Goal: Book appointment/travel/reservation

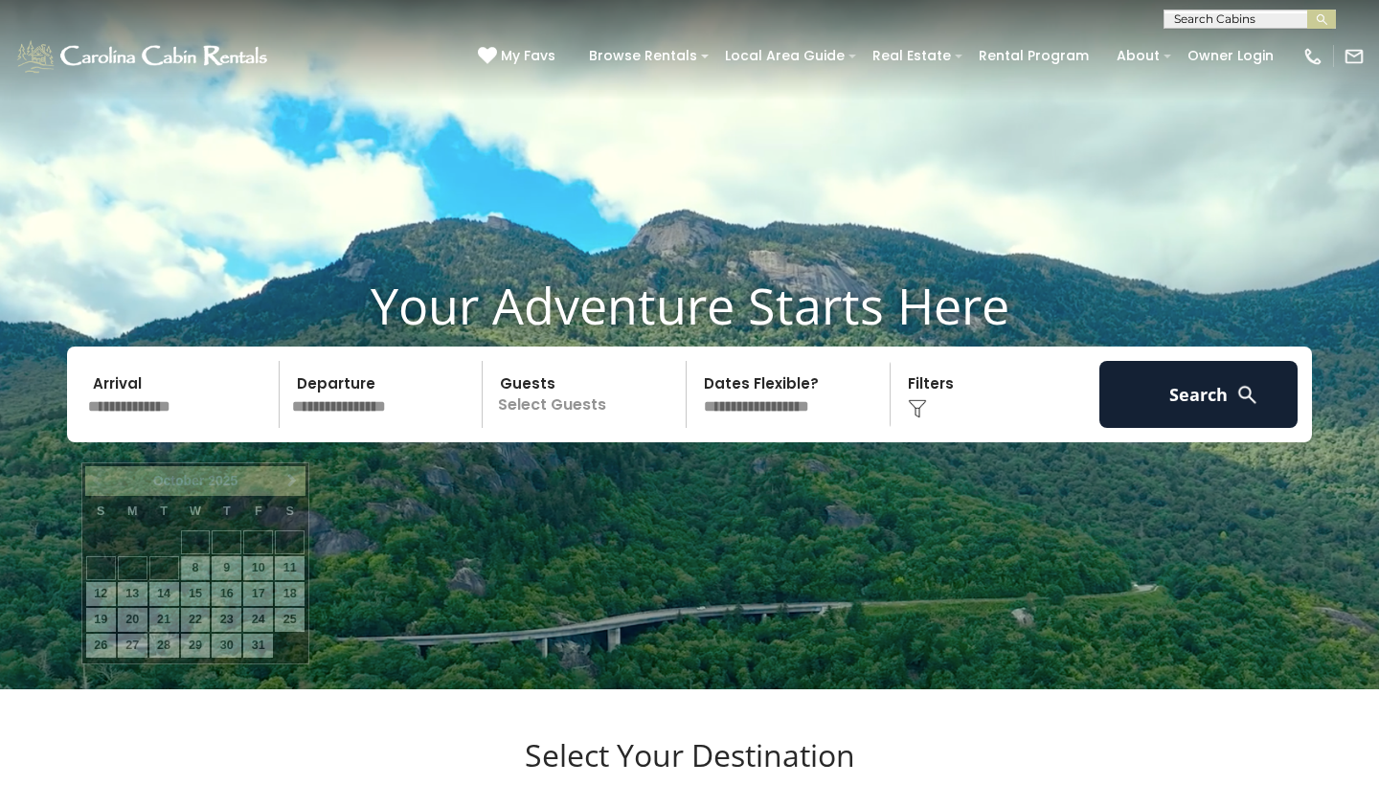
click at [199, 428] on input "text" at bounding box center [180, 394] width 198 height 67
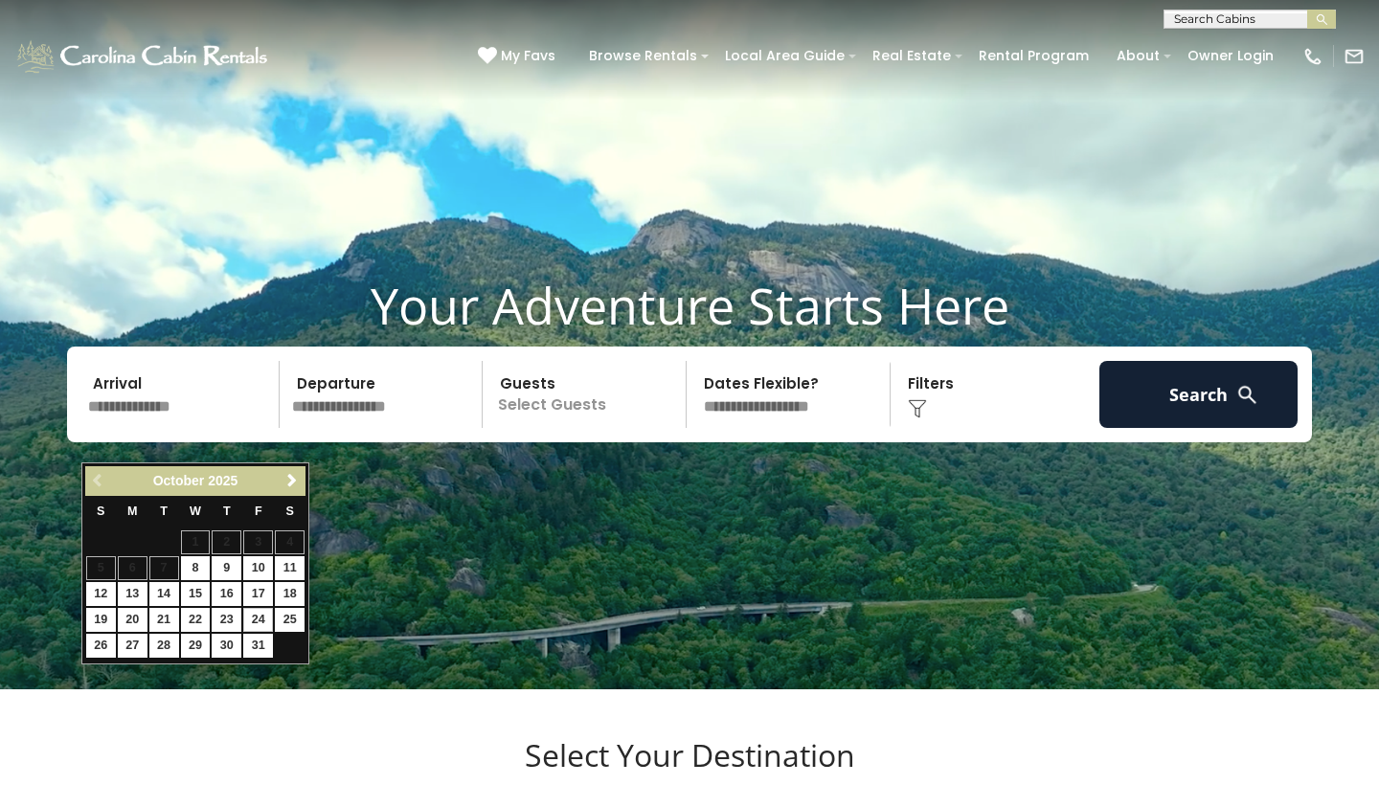
click at [254, 615] on link "24" at bounding box center [258, 620] width 30 height 24
type input "********"
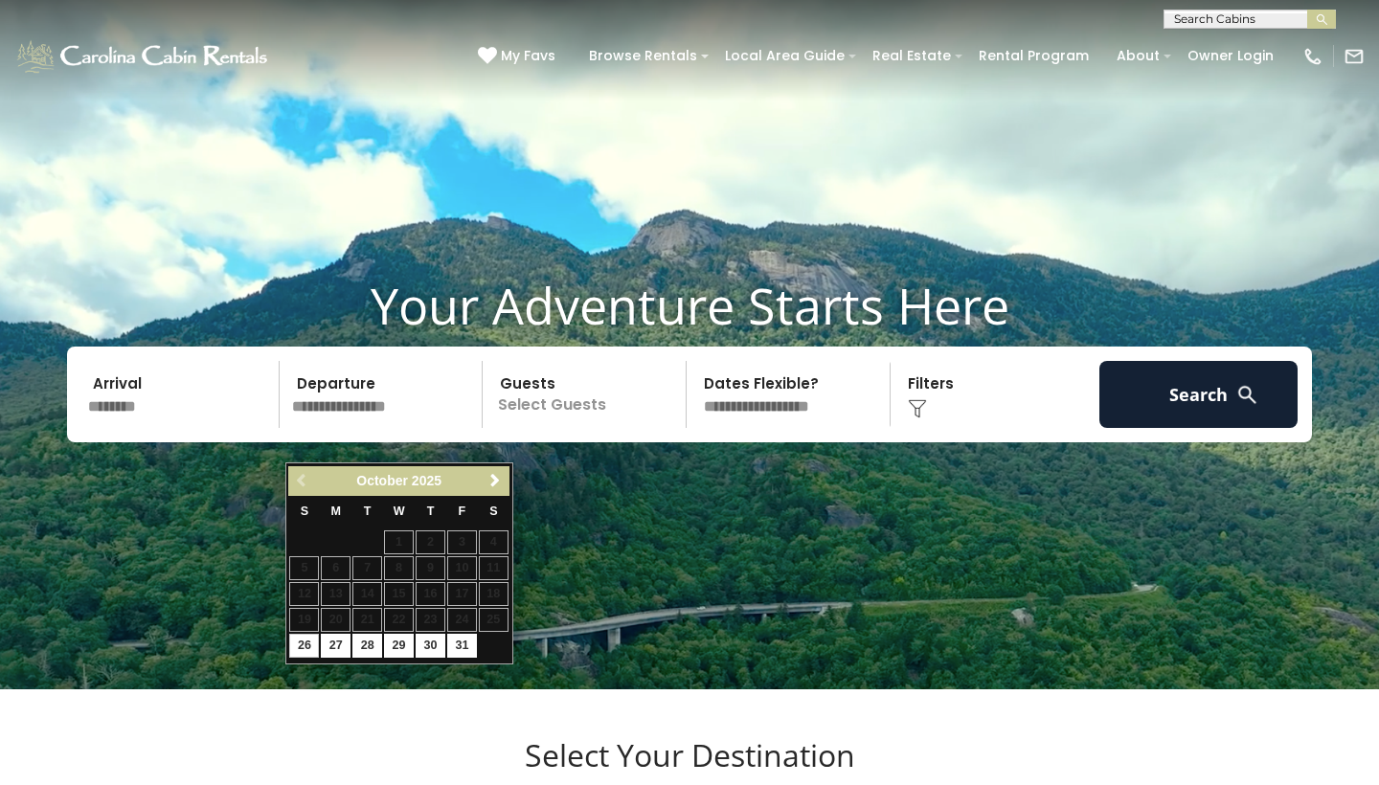
click at [300, 641] on link "26" at bounding box center [304, 646] width 30 height 24
type input "********"
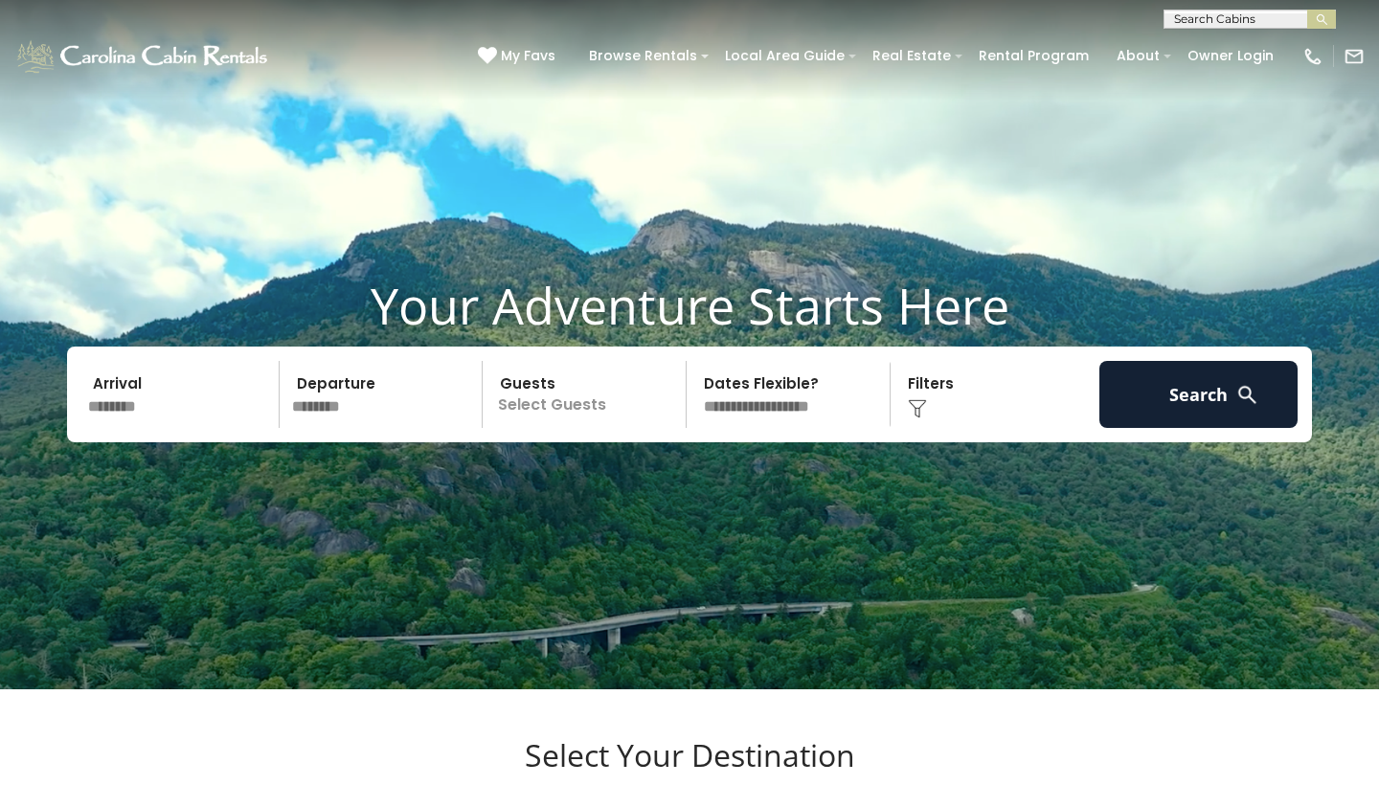
click at [559, 428] on p "Select Guests" at bounding box center [586, 394] width 197 height 67
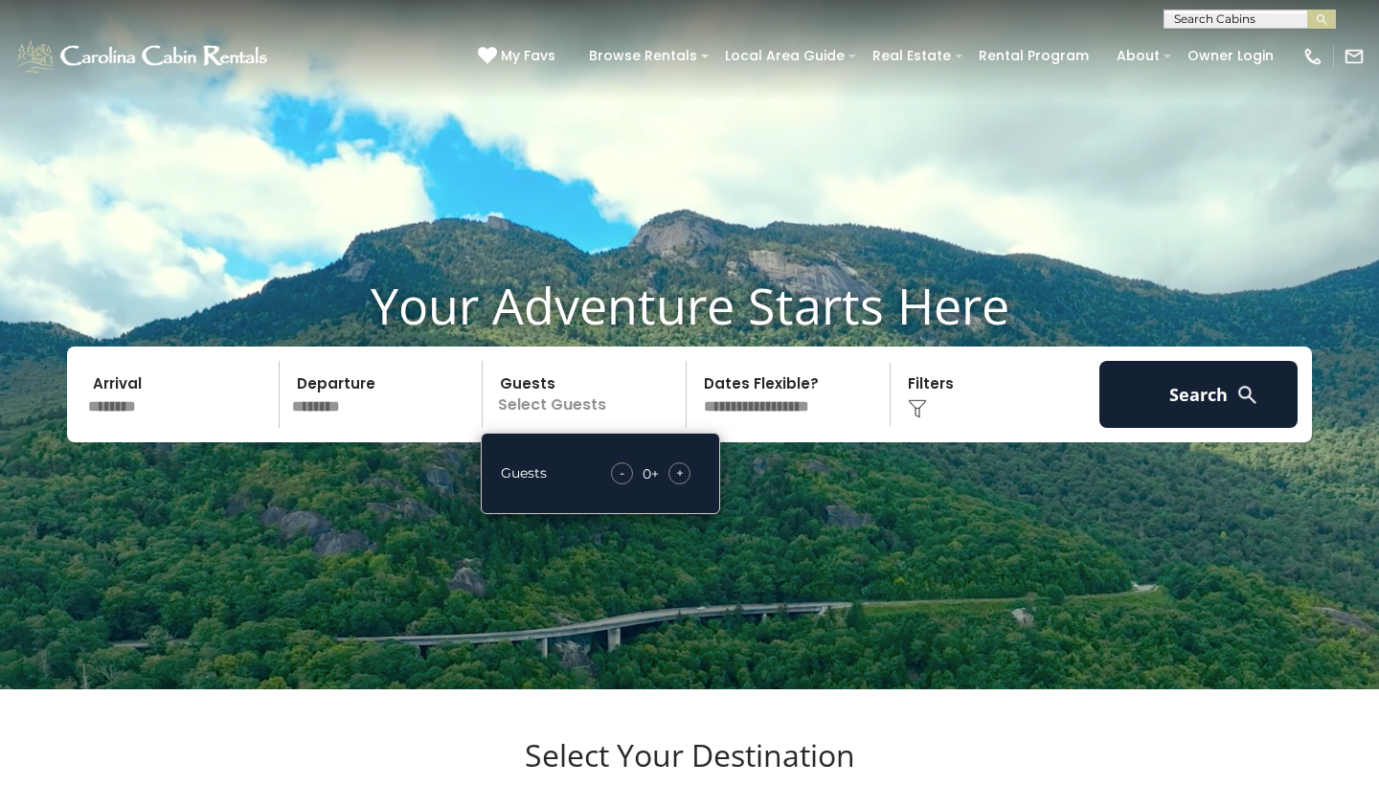
click at [678, 483] on span "+" at bounding box center [680, 472] width 8 height 19
click at [924, 425] on div "Click to Choose" at bounding box center [995, 394] width 198 height 67
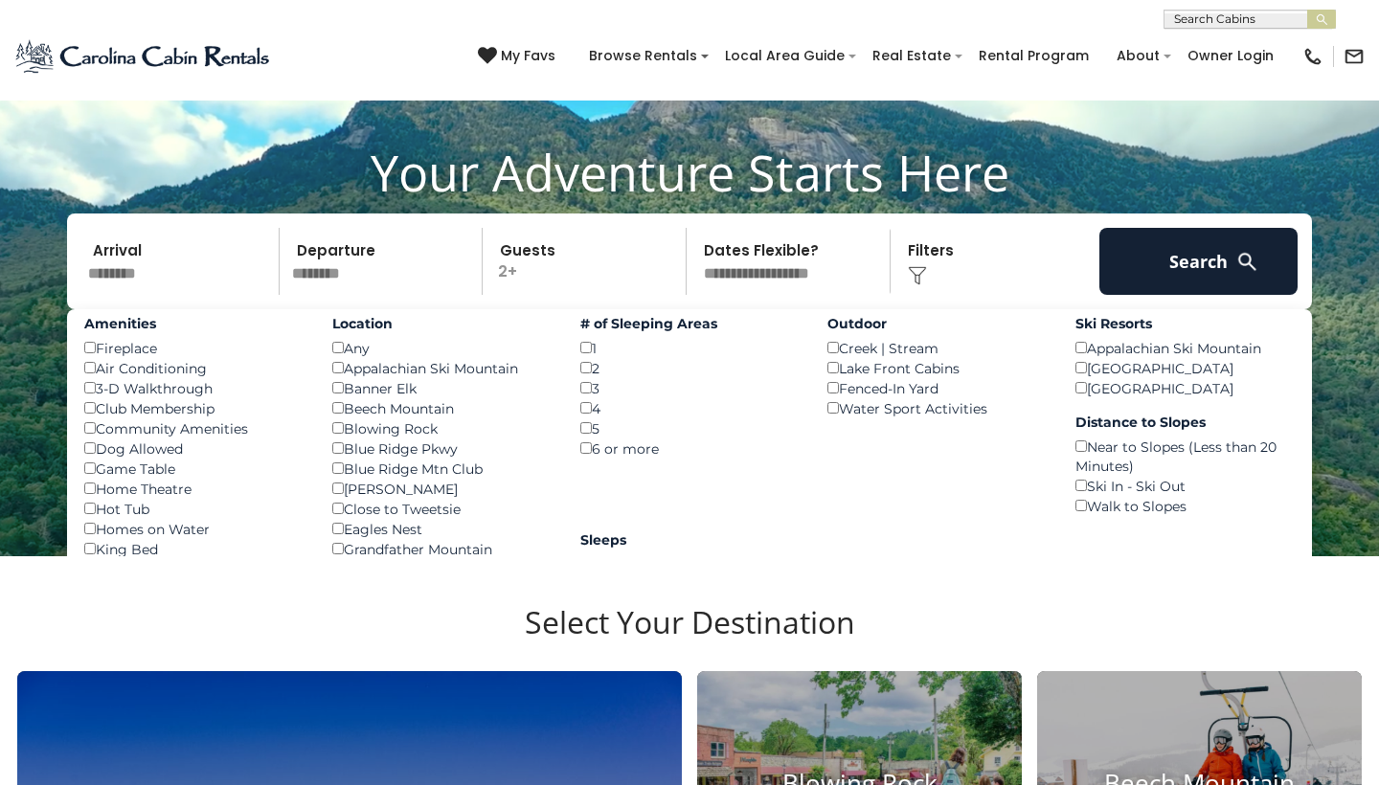
scroll to position [139, 0]
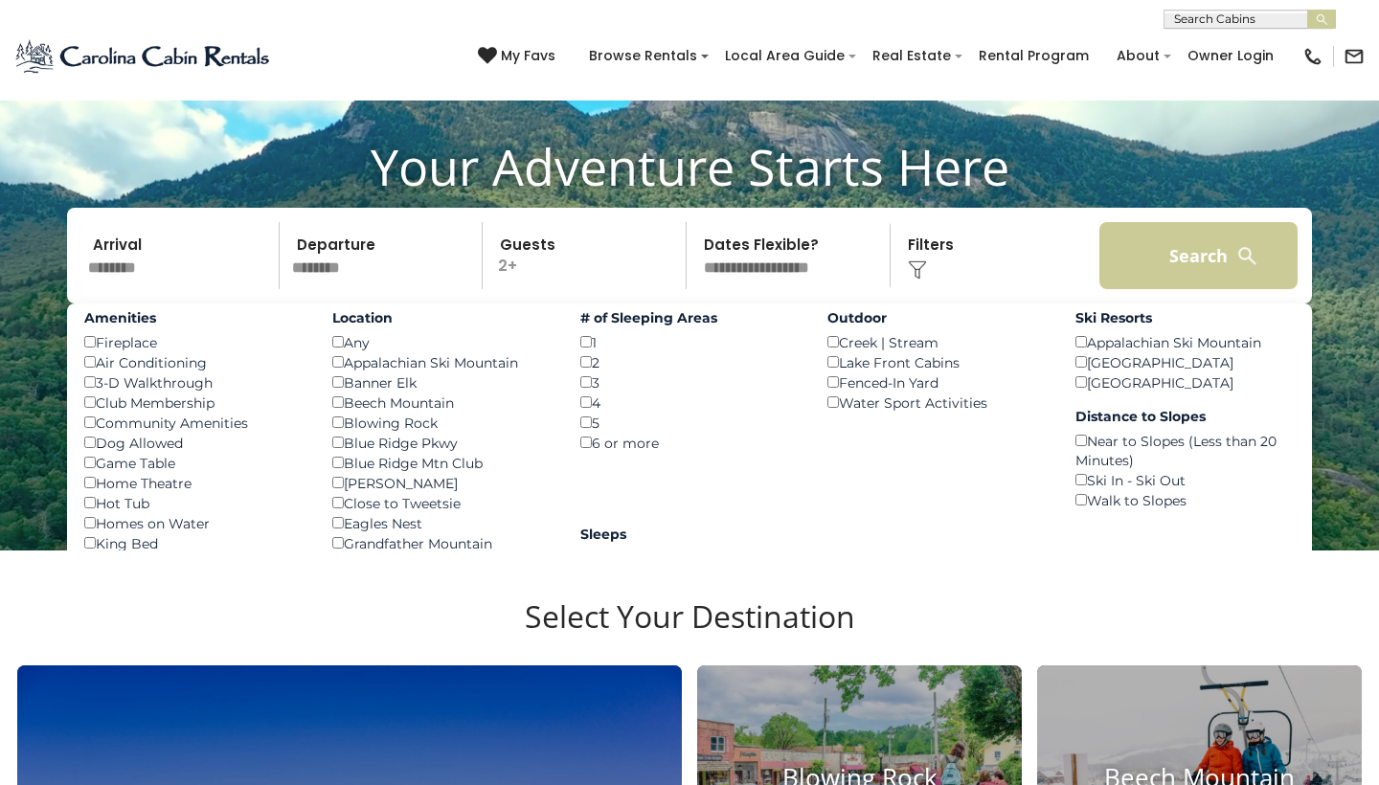
click at [1175, 289] on button "Search" at bounding box center [1198, 255] width 198 height 67
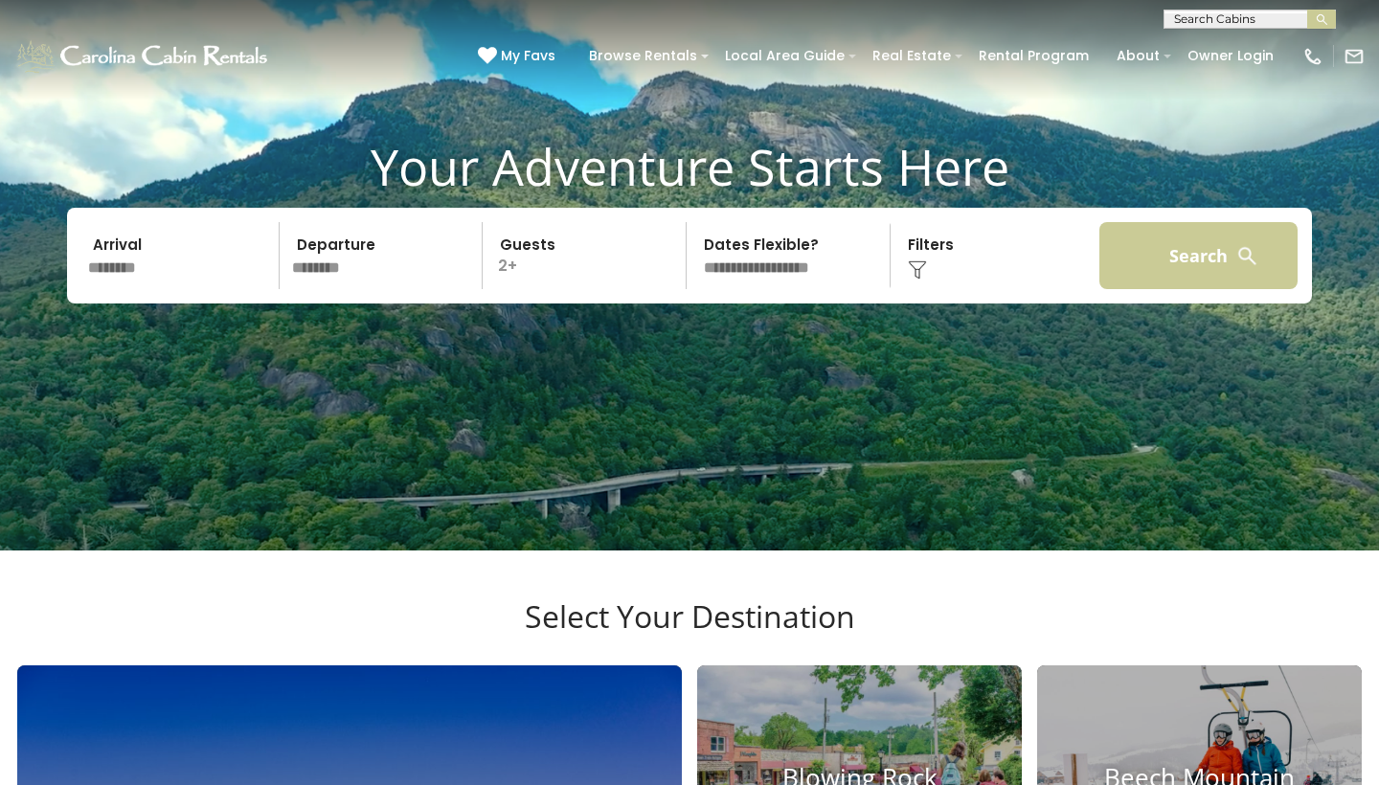
scroll to position [0, 0]
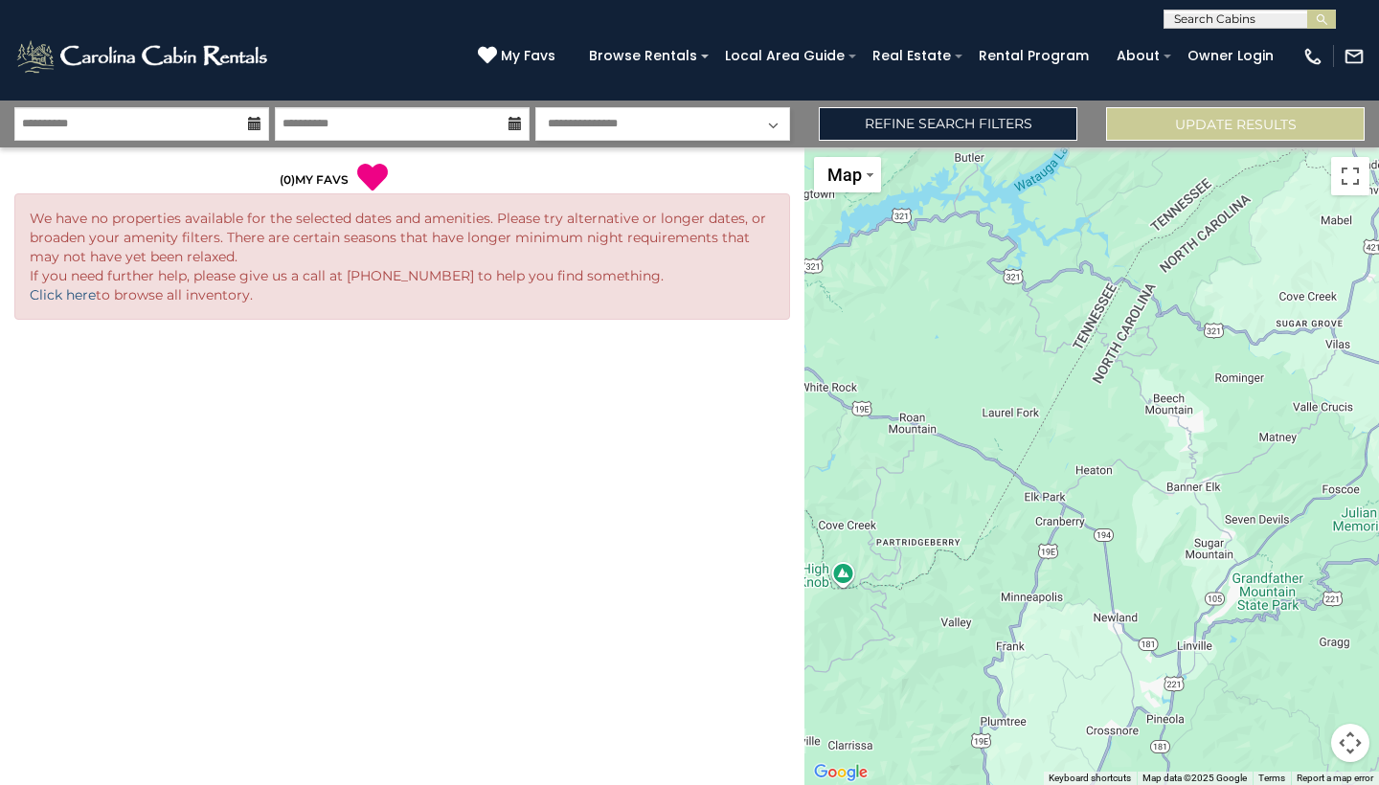
click at [68, 291] on link "Click here" at bounding box center [63, 294] width 66 height 17
